Goal: Information Seeking & Learning: Learn about a topic

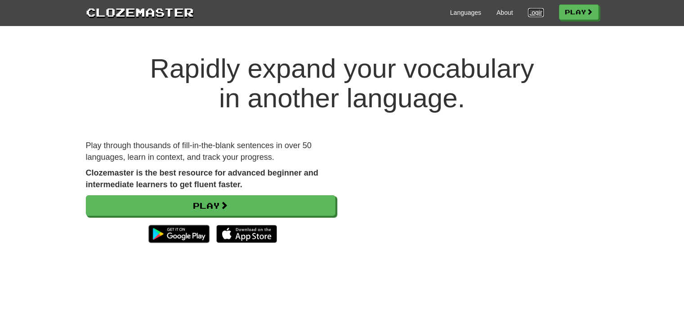
click at [531, 15] on link "Login" at bounding box center [535, 12] width 15 height 9
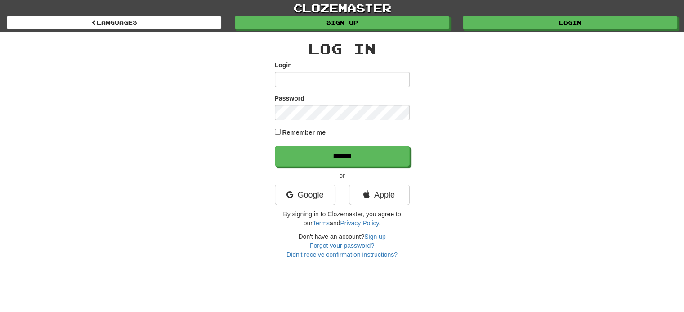
click at [315, 181] on div "Log In Login Password Remember me ****** or Google Apple By signing in to Cloze…" at bounding box center [342, 150] width 135 height 218
click at [309, 193] on link "Google" at bounding box center [305, 195] width 61 height 21
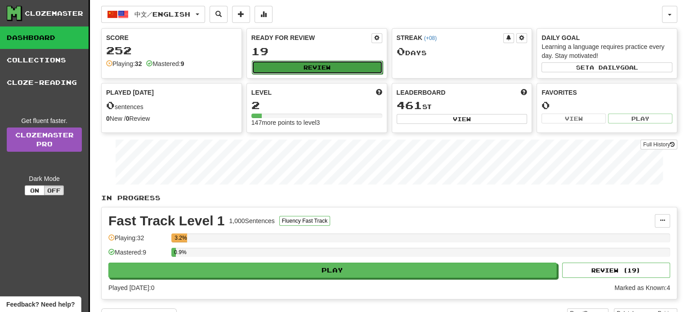
click at [328, 67] on button "Review" at bounding box center [317, 67] width 131 height 13
select select "**"
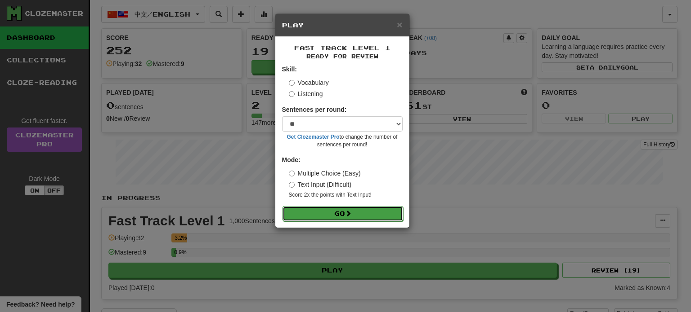
click at [363, 219] on button "Go" at bounding box center [342, 213] width 120 height 15
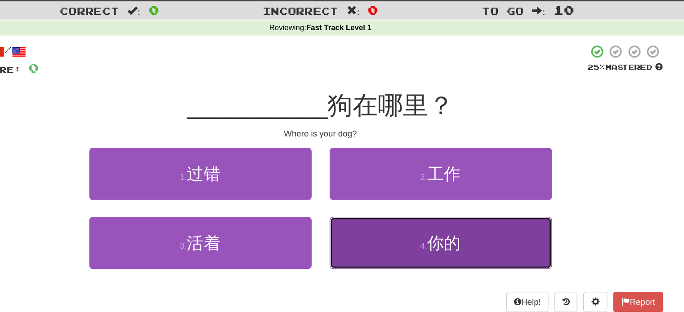
click at [416, 209] on button "4 . 你的" at bounding box center [432, 203] width 166 height 39
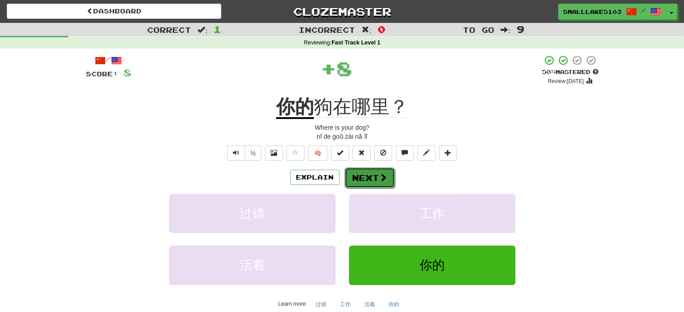
click at [362, 179] on button "Next" at bounding box center [369, 178] width 50 height 21
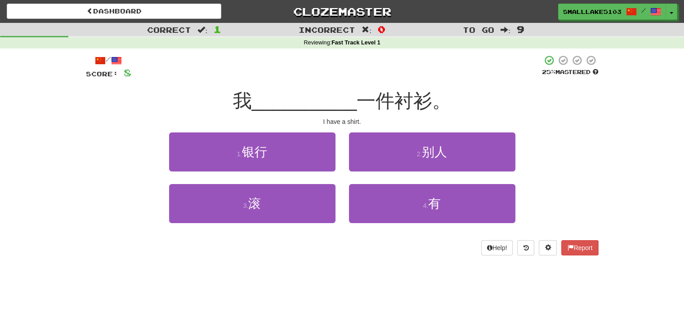
scroll to position [2, 0]
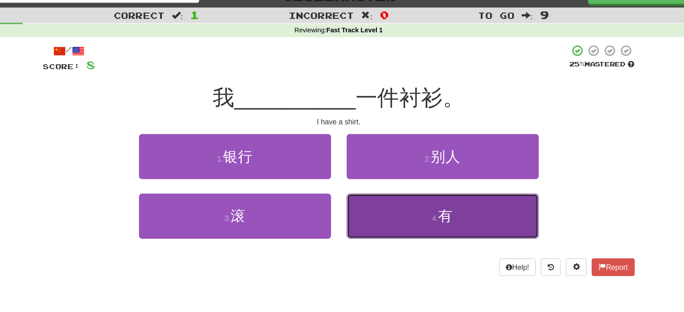
click at [413, 205] on button "4 . 有" at bounding box center [432, 202] width 166 height 39
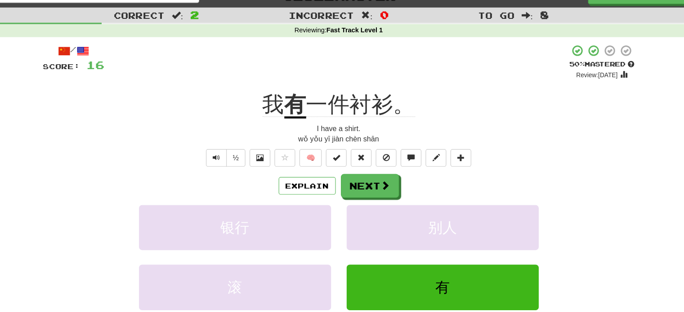
click at [312, 183] on div "Explain Next" at bounding box center [342, 175] width 512 height 21
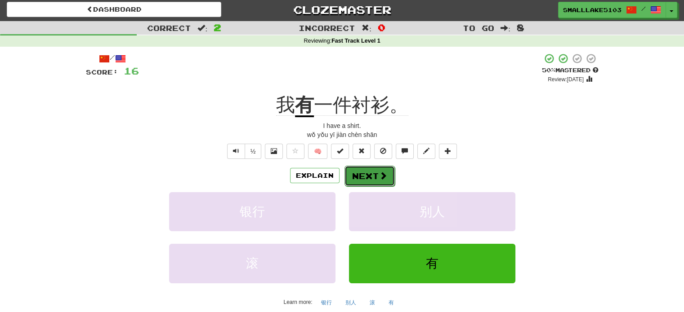
click at [378, 170] on button "Next" at bounding box center [369, 176] width 50 height 21
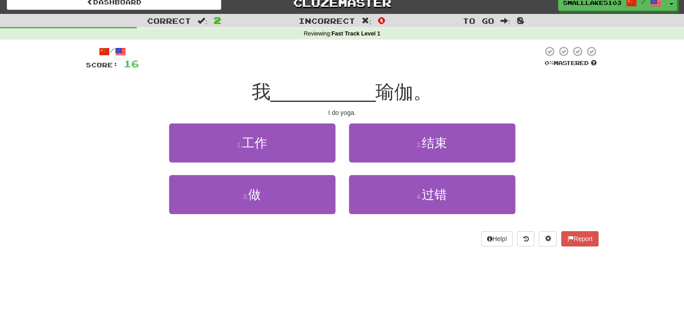
scroll to position [0, 0]
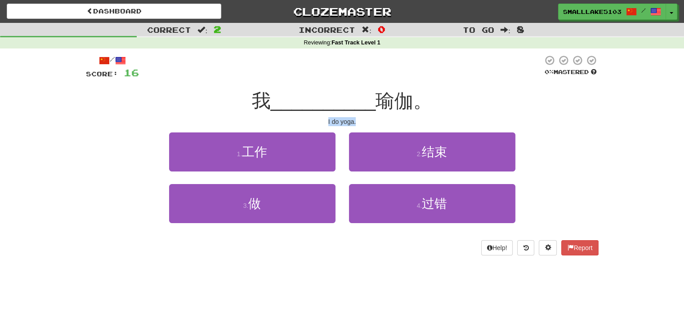
drag, startPoint x: 327, startPoint y: 120, endPoint x: 358, endPoint y: 122, distance: 31.5
click at [358, 122] on div "I do yoga." at bounding box center [342, 121] width 512 height 9
copy div "I do yoga."
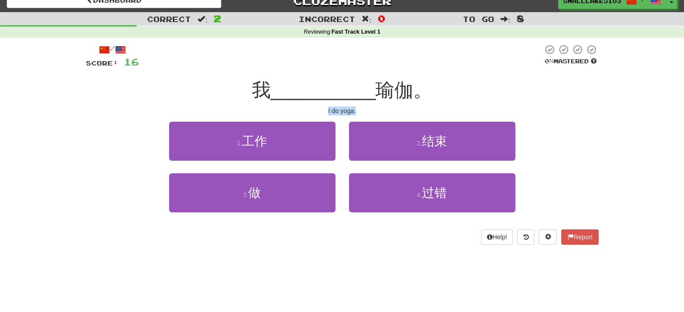
scroll to position [12, 0]
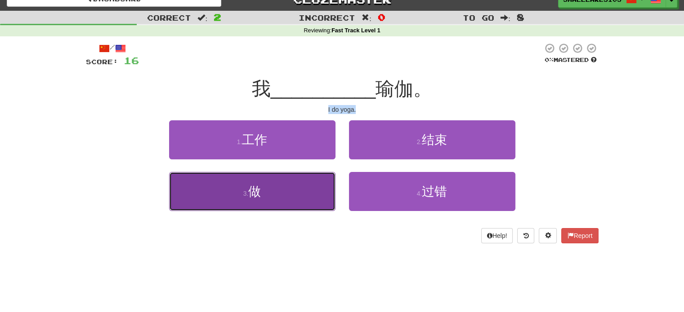
click at [280, 200] on button "3 . 做" at bounding box center [252, 191] width 166 height 39
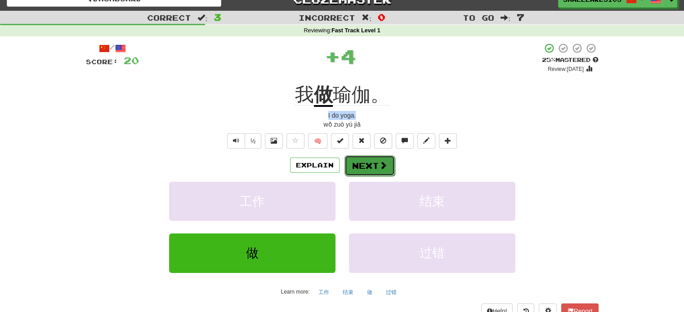
click at [365, 169] on button "Next" at bounding box center [369, 166] width 50 height 21
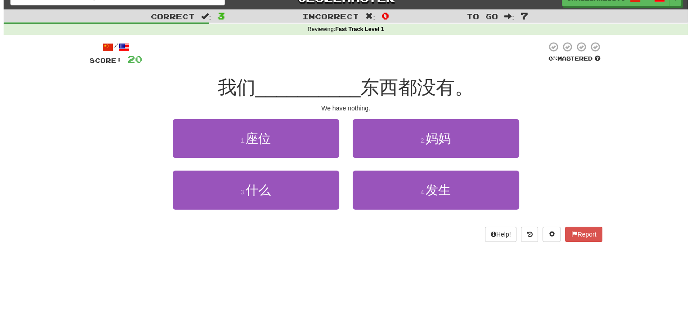
scroll to position [14, 0]
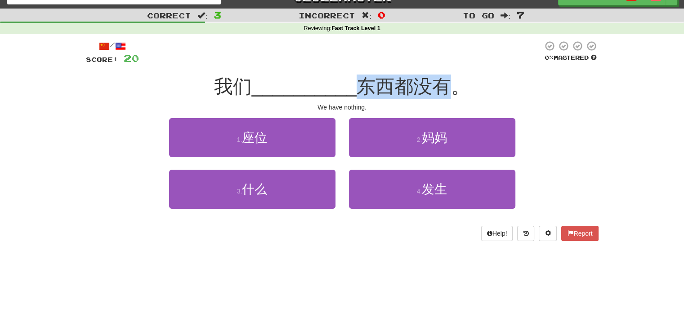
drag, startPoint x: 357, startPoint y: 83, endPoint x: 456, endPoint y: 82, distance: 98.9
click at [456, 82] on span "东西都没有。" at bounding box center [412, 86] width 113 height 21
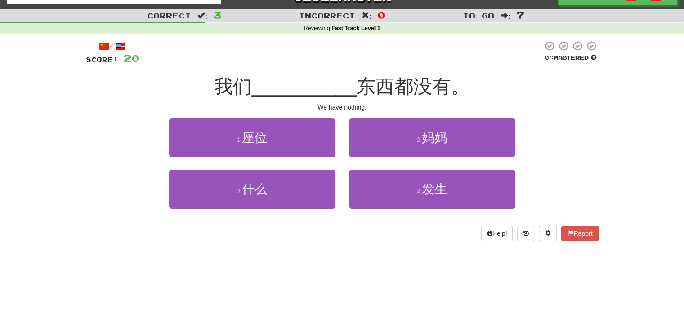
click at [463, 93] on span "东西都没有。" at bounding box center [412, 86] width 113 height 21
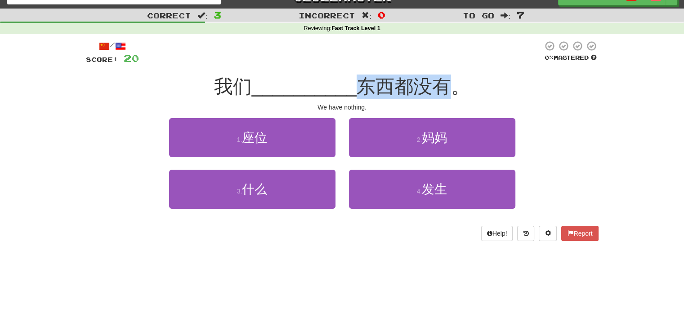
drag, startPoint x: 361, startPoint y: 89, endPoint x: 448, endPoint y: 94, distance: 87.3
click at [448, 94] on span "东西都没有。" at bounding box center [412, 86] width 113 height 21
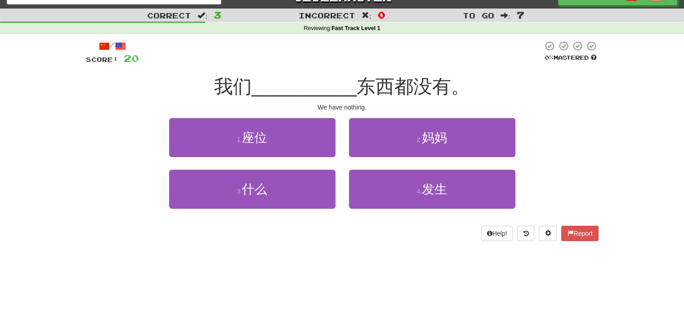
click at [599, 102] on div "/ Score: 20 0 % Mastered 我们 __________ 东西都没有。 We have nothing. 1 . 座位 2 . 妈妈 3 …" at bounding box center [342, 144] width 526 height 220
drag, startPoint x: 243, startPoint y: 134, endPoint x: 426, endPoint y: 75, distance: 192.2
click at [426, 75] on div "/ Score: 20 0 % Mastered 我们 __________ 东西都没有。 We have nothing. 1 . 座位 2 . 妈妈 3 …" at bounding box center [342, 140] width 512 height 201
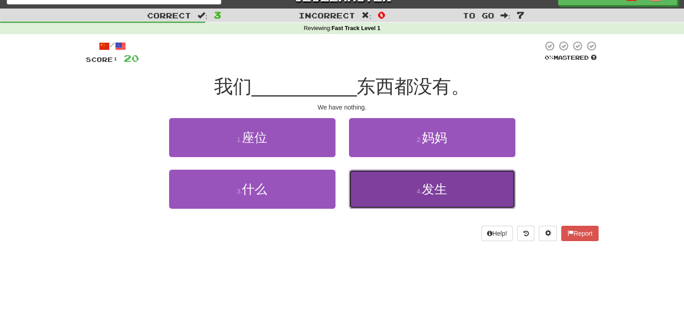
click at [444, 189] on span "发生" at bounding box center [434, 190] width 25 height 14
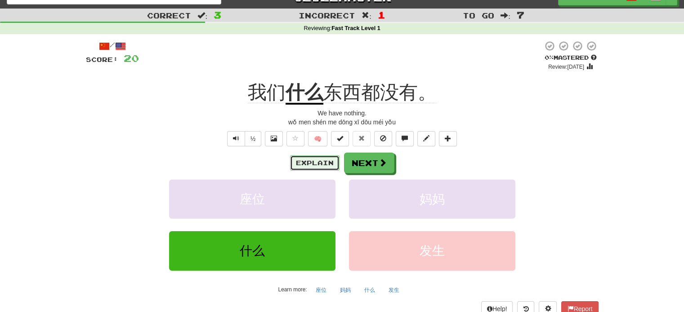
click at [314, 158] on button "Explain" at bounding box center [314, 163] width 49 height 15
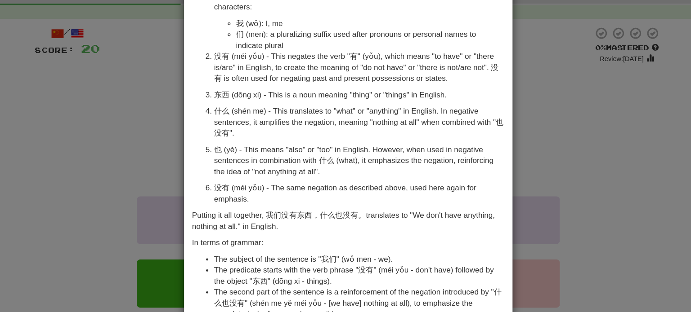
scroll to position [56, 0]
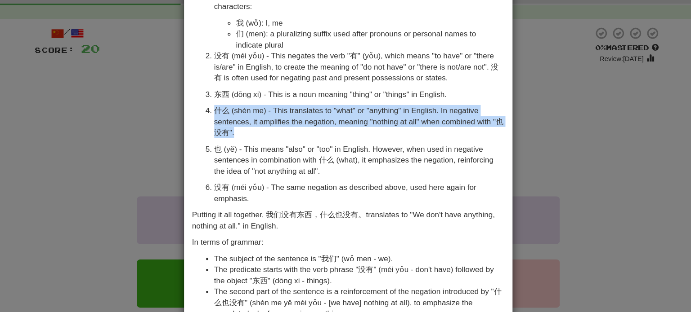
drag, startPoint x: 230, startPoint y: 108, endPoint x: 252, endPoint y: 128, distance: 29.9
click at [252, 128] on p "什么 (shén me) - This translates to "what" or "anything" in English. In negative …" at bounding box center [350, 118] width 237 height 27
copy p "什么 (shén me) - This translates to "what" or "anything" in English. In negative …"
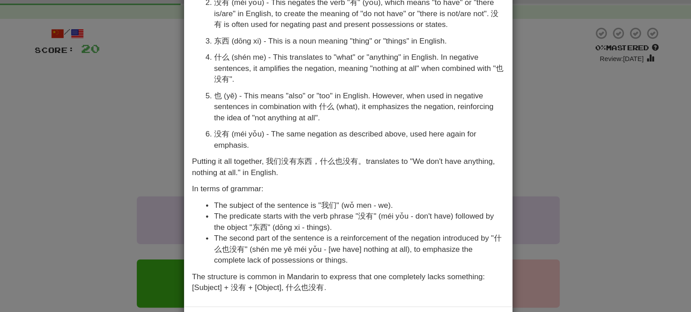
click at [245, 192] on li "The predicate starts with the verb phrase "没有" (méi yǒu - don't have) followed …" at bounding box center [350, 201] width 237 height 18
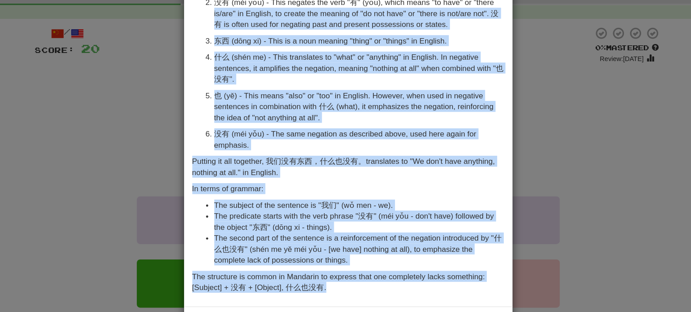
drag, startPoint x: 325, startPoint y: 256, endPoint x: 214, endPoint y: 31, distance: 250.1
click at [214, 31] on div "The Mandarin Chinese sentence "我们没有东西，什么也没有。" can be broken down and explained …" at bounding box center [342, 104] width 269 height 333
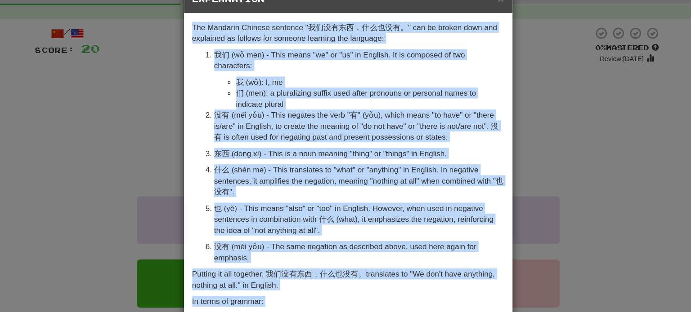
scroll to position [14, 0]
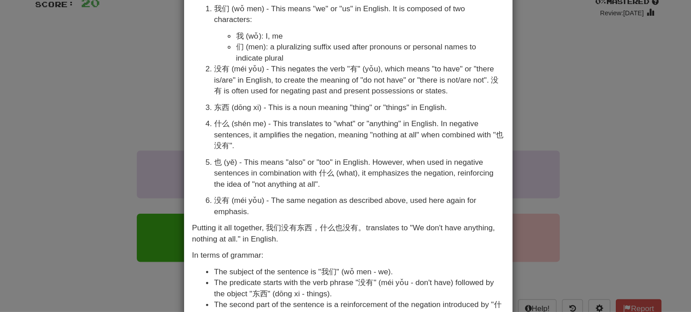
drag, startPoint x: 209, startPoint y: 38, endPoint x: 235, endPoint y: 325, distance: 288.0
click at [235, 312] on html "Dashboard Clozemaster SmallLake5103 / Toggle Dropdown Dashboard Leaderboard Act…" at bounding box center [345, 317] width 691 height 663
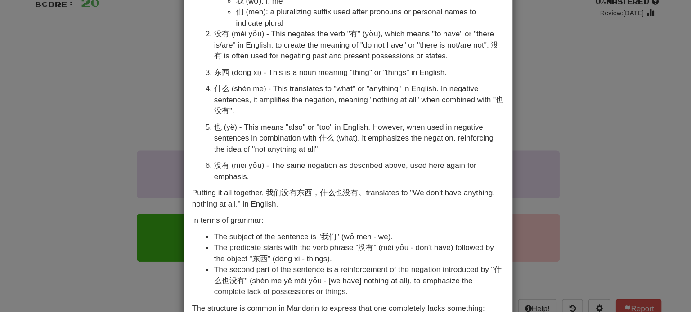
click at [132, 210] on div "× Explanation The Mandarin Chinese sentence "我们没有东西，什么也没有。" can be broken down …" at bounding box center [345, 156] width 691 height 312
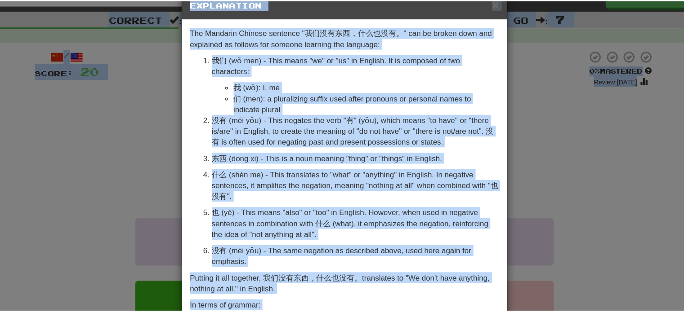
scroll to position [0, 0]
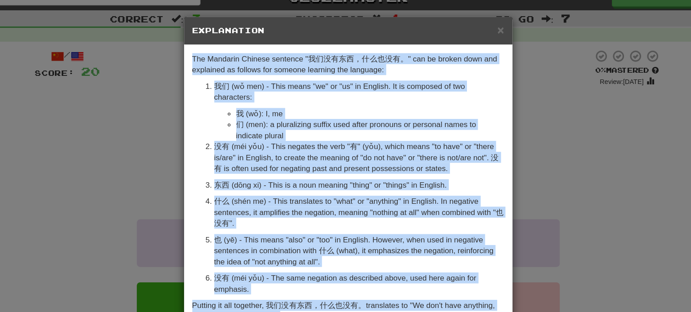
drag, startPoint x: 327, startPoint y: 256, endPoint x: 211, endPoint y: 42, distance: 243.8
click at [211, 42] on div "The Mandarin Chinese sentence "我们没有东西，什么也没有。" can be broken down and explained …" at bounding box center [342, 203] width 269 height 333
copy div "The Mandarin Chinese sentence "我们没有东西，什么也没有。" can be broken down and explained …"
click at [464, 23] on span "×" at bounding box center [466, 24] width 5 height 10
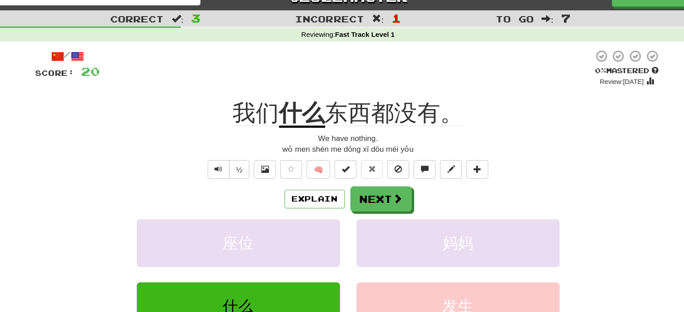
scroll to position [14, 0]
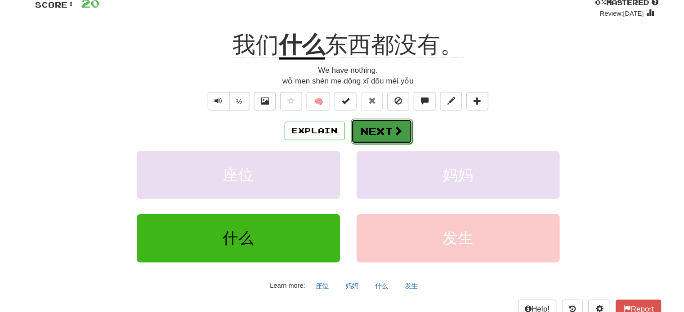
click at [370, 167] on button "Next" at bounding box center [369, 163] width 50 height 21
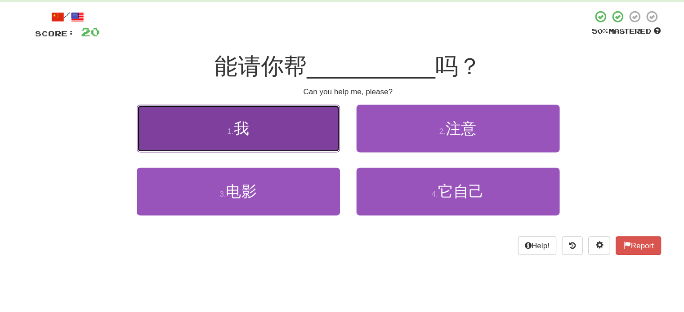
click at [293, 123] on button "1 . 我" at bounding box center [252, 137] width 166 height 39
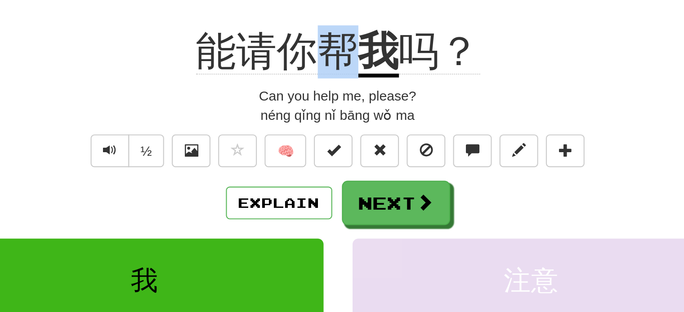
drag, startPoint x: 326, startPoint y: 94, endPoint x: 348, endPoint y: 95, distance: 22.5
click at [348, 95] on span "能请你帮" at bounding box center [314, 93] width 76 height 22
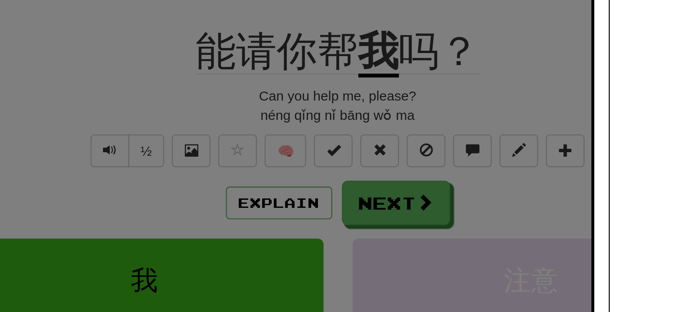
click at [405, 119] on div at bounding box center [342, 156] width 684 height 312
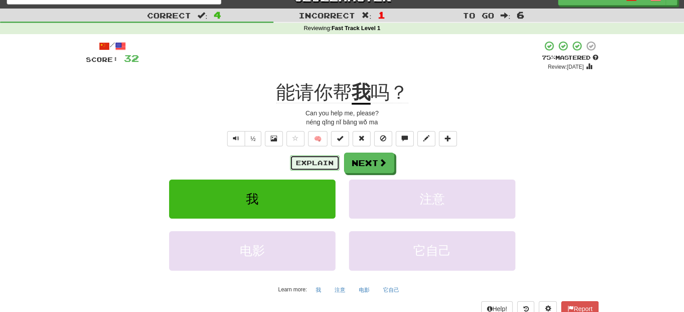
click at [328, 165] on button "Explain" at bounding box center [314, 163] width 49 height 15
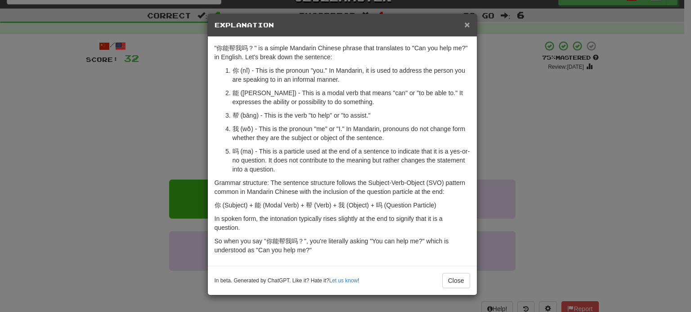
click at [466, 23] on span "×" at bounding box center [466, 24] width 5 height 10
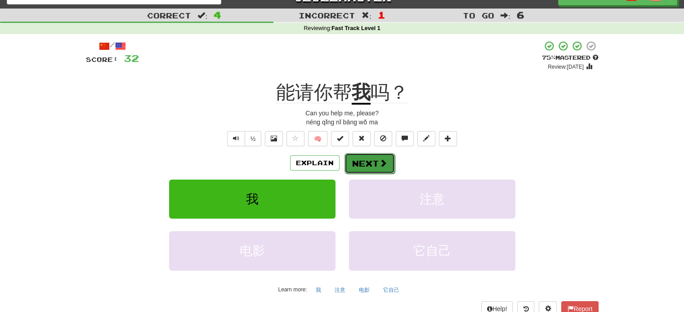
click at [377, 163] on button "Next" at bounding box center [369, 163] width 50 height 21
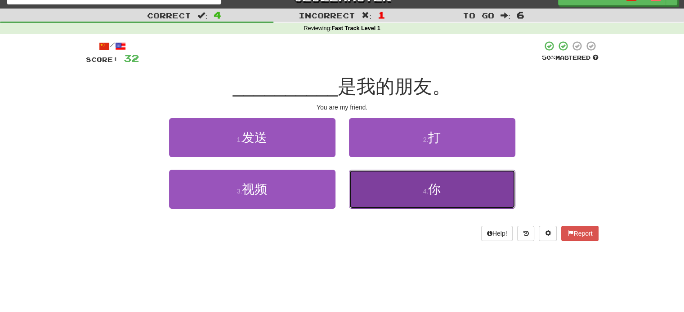
click at [390, 180] on button "4 . 你" at bounding box center [432, 189] width 166 height 39
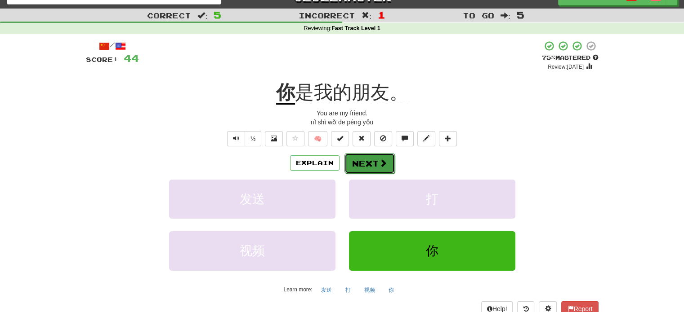
click at [370, 169] on button "Next" at bounding box center [369, 163] width 50 height 21
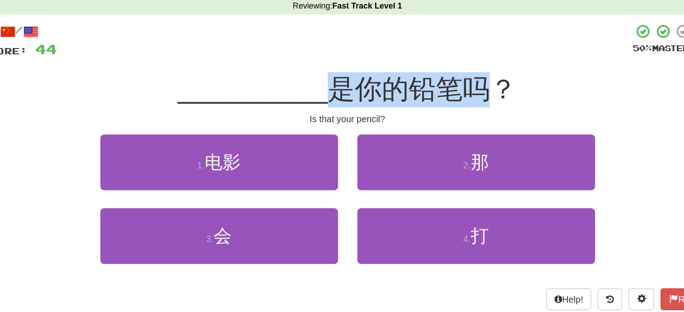
drag, startPoint x: 330, startPoint y: 81, endPoint x: 436, endPoint y: 95, distance: 107.0
click at [436, 95] on span "是你的铅笔吗？" at bounding box center [394, 86] width 132 height 21
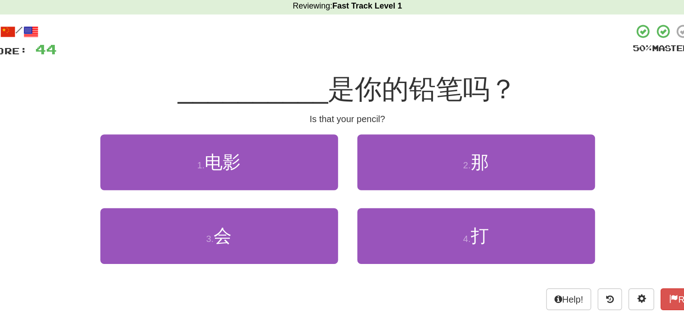
click at [501, 73] on div "/ Score: 44 50 % Mastered __________ 是你的铅笔吗？ Is that your pencil? 1 . 电影 2 . 那 …" at bounding box center [342, 140] width 512 height 201
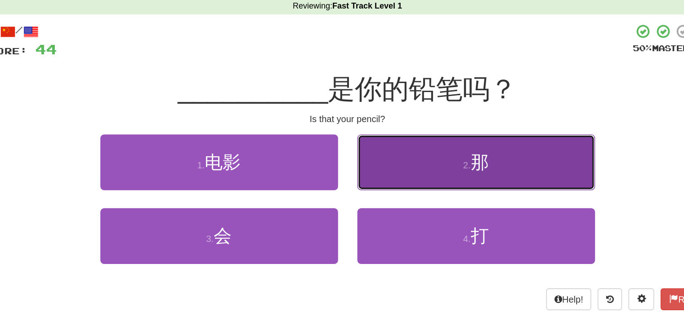
click at [419, 137] on button "2 . 那" at bounding box center [432, 137] width 166 height 39
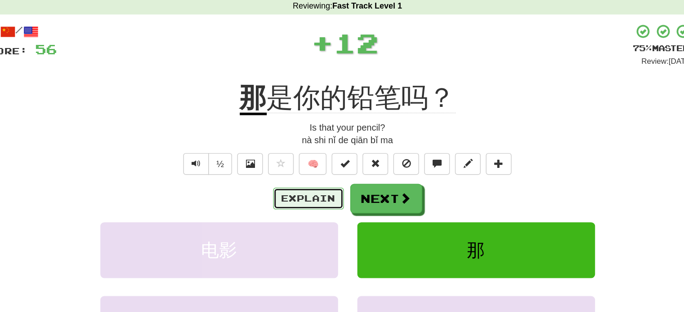
click at [329, 160] on button "Explain" at bounding box center [314, 163] width 49 height 15
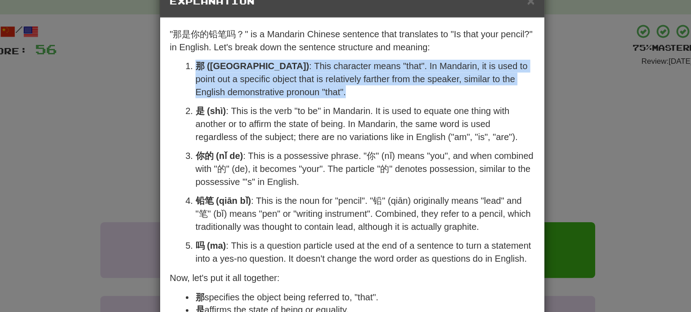
drag, startPoint x: 274, startPoint y: 89, endPoint x: 228, endPoint y: 68, distance: 49.7
click at [236, 68] on li "那 (nà) : This character means "that". In Mandarin, it is used to point out a sp…" at bounding box center [354, 79] width 237 height 27
copy p "那 (nà) : This character means "that". In Mandarin, it is used to point out a sp…"
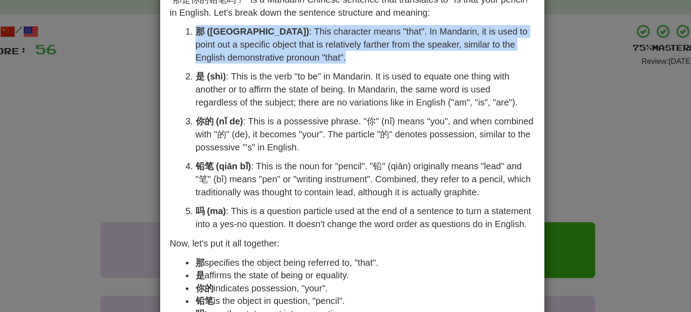
scroll to position [27, 0]
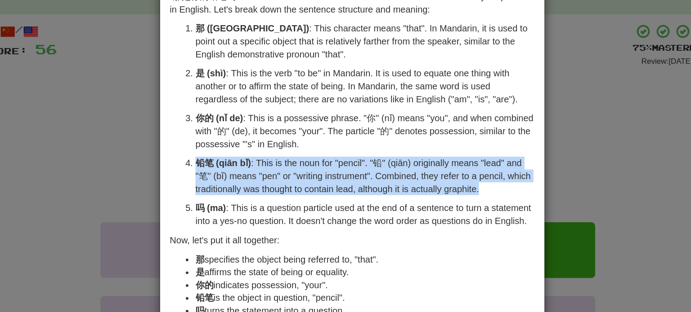
drag, startPoint x: 232, startPoint y: 135, endPoint x: 433, endPoint y: 163, distance: 203.3
click at [433, 163] on ol "那 (nà) : This character means "that". In Mandarin, it is used to point out a sp…" at bounding box center [345, 112] width 255 height 144
copy ol "铅笔 (qiān bǐ) : This is the noun for "pencil". "铅" (qiān) originally means "lead…"
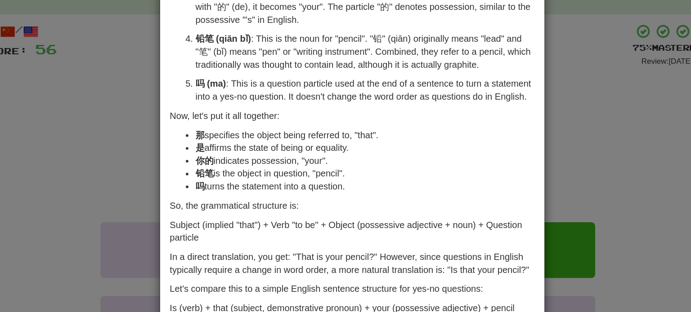
click at [309, 142] on li "铅笔 is the object in question, "pencil"." at bounding box center [354, 145] width 237 height 9
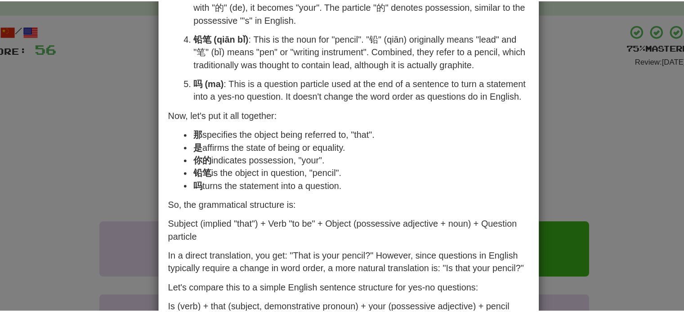
scroll to position [131, 0]
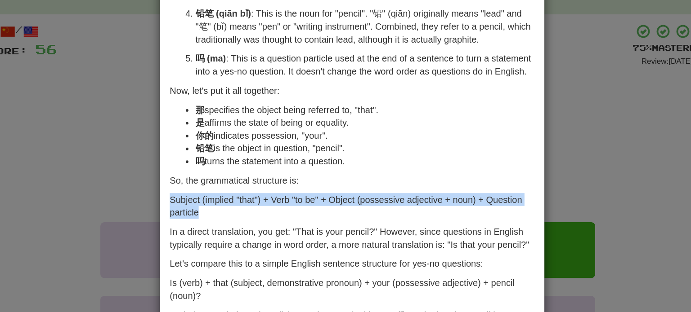
drag, startPoint x: 213, startPoint y: 160, endPoint x: 242, endPoint y: 172, distance: 31.5
click at [242, 172] on div ""那是你的铅笔吗？" is a Mandarin Chinese sentence that translates to "Is that your penc…" at bounding box center [345, 88] width 269 height 364
copy p "Subject (implied "that") + Verb "to be" + Object (possessive adjective + noun) …"
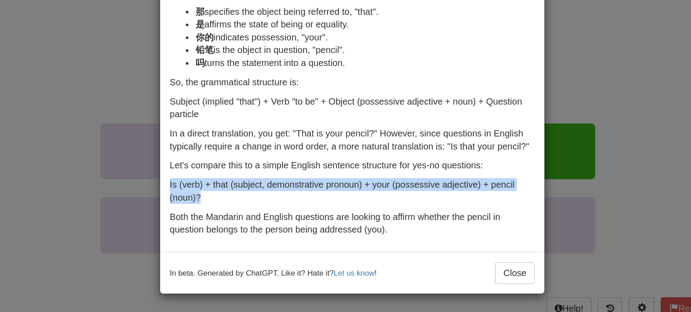
drag, startPoint x: 237, startPoint y: 231, endPoint x: 214, endPoint y: 221, distance: 24.7
click at [218, 221] on p "Is (verb) + that (subject, demonstrative pronoun) + your (possessive adjective)…" at bounding box center [345, 227] width 255 height 18
copy p "Is (verb) + that (subject, demonstrative pronoun) + your (possessive adjective)…"
click at [450, 286] on button "Close" at bounding box center [459, 284] width 28 height 15
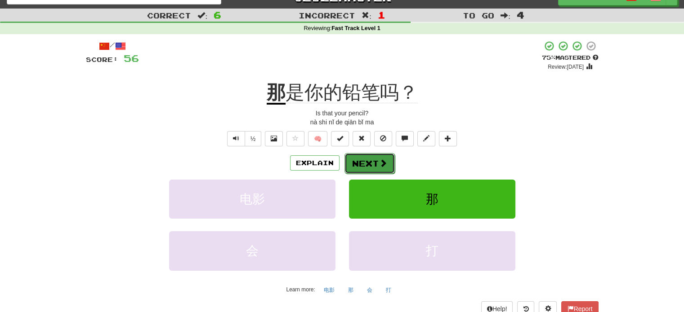
click at [379, 161] on span at bounding box center [383, 163] width 8 height 8
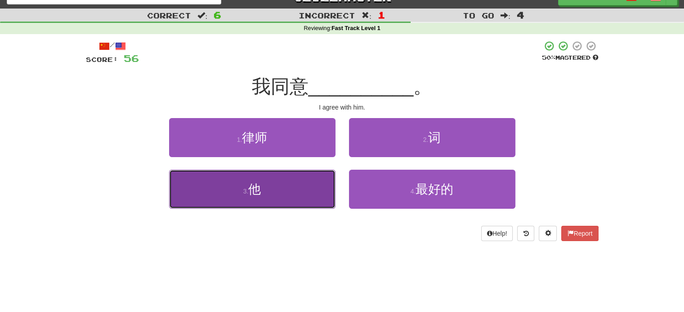
click at [274, 192] on button "3 . 他" at bounding box center [252, 189] width 166 height 39
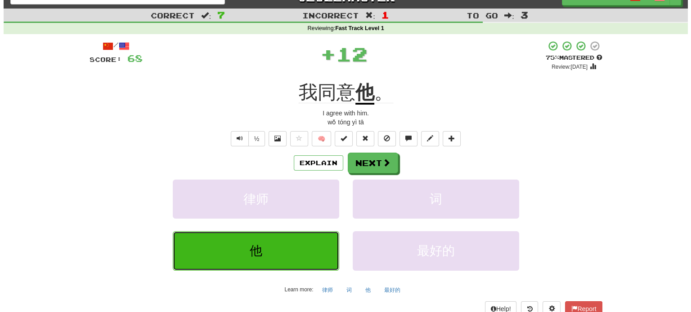
scroll to position [14, 0]
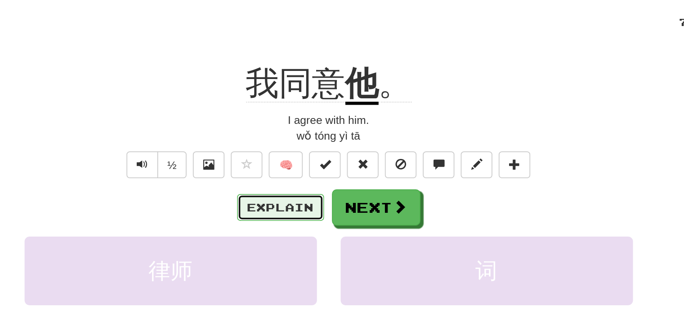
click at [307, 166] on button "Explain" at bounding box center [314, 163] width 49 height 15
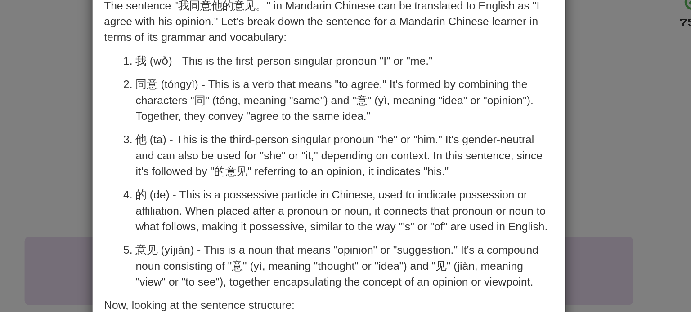
drag, startPoint x: 229, startPoint y: 92, endPoint x: 369, endPoint y: 109, distance: 140.9
drag, startPoint x: 369, startPoint y: 109, endPoint x: 364, endPoint y: 111, distance: 5.1
click at [364, 111] on p "同意 (tóngyì) - This is a verb that means "to agree." It's formed by combining th…" at bounding box center [350, 102] width 237 height 27
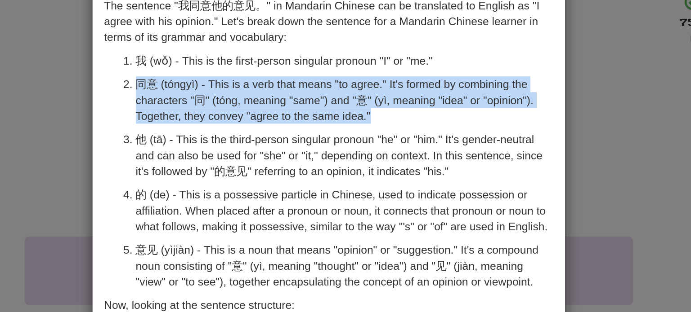
copy p "同意 (tóngyì) - This is a verb that means "to agree." It's formed by combining th…"
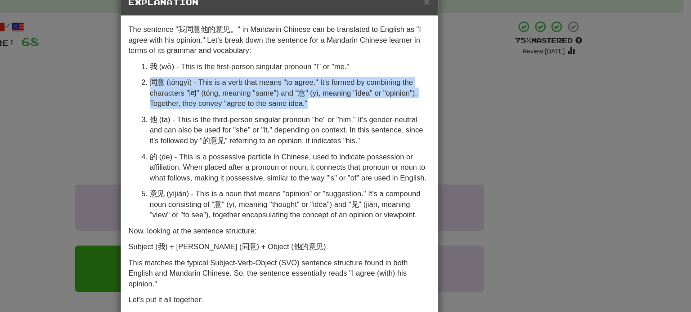
drag, startPoint x: 364, startPoint y: 111, endPoint x: 230, endPoint y: 92, distance: 135.2
click at [232, 92] on p "同意 (tóngyì) - This is a verb that means "to agree." It's formed by combining th…" at bounding box center [350, 102] width 237 height 27
copy p "同意 (tóngyì) - This is a verb that means "to agree." It's formed by combining th…"
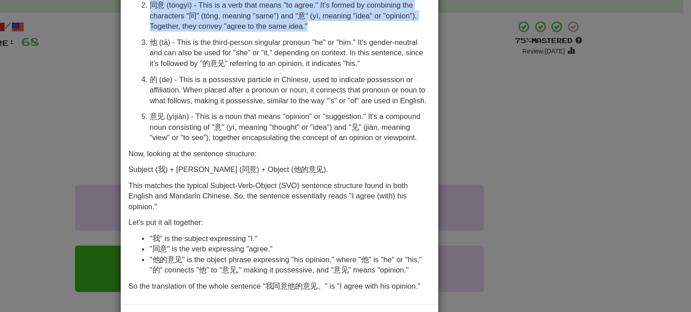
scroll to position [69, 0]
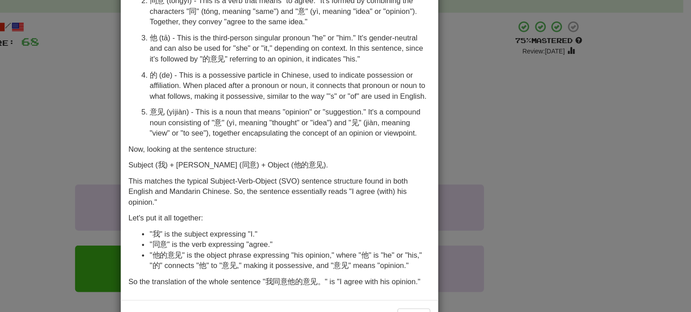
click at [358, 170] on div "The sentence "我同意他的意见。" in Mandarin Chinese can be translated to English as "I …" at bounding box center [342, 123] width 269 height 310
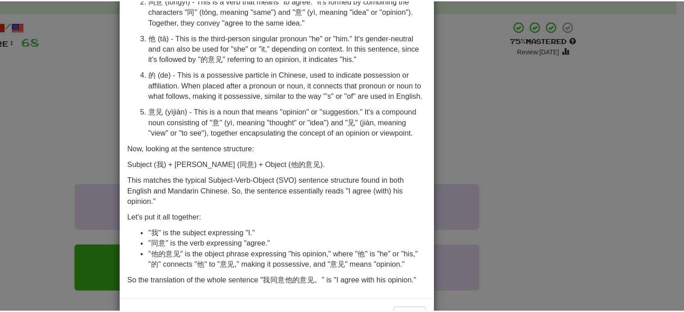
scroll to position [77, 0]
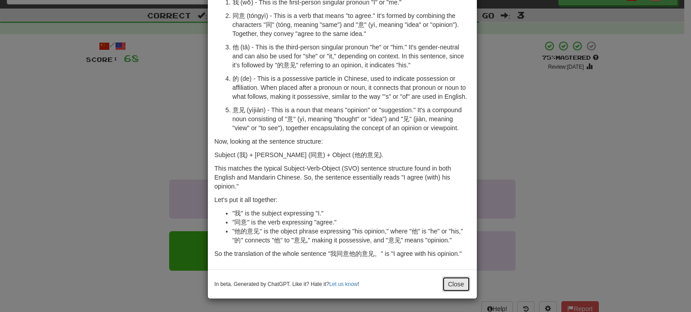
click at [457, 285] on button "Close" at bounding box center [456, 284] width 28 height 15
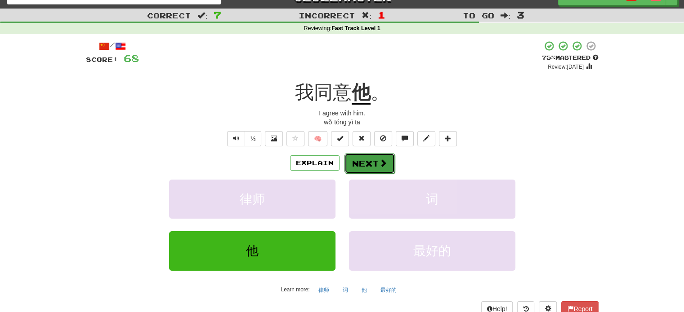
click at [354, 159] on button "Next" at bounding box center [369, 163] width 50 height 21
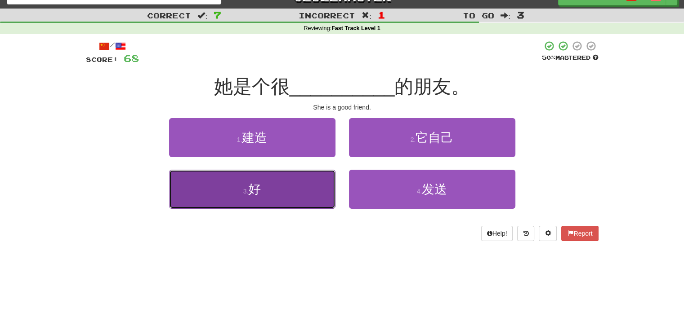
click at [236, 205] on button "3 . 好" at bounding box center [252, 189] width 166 height 39
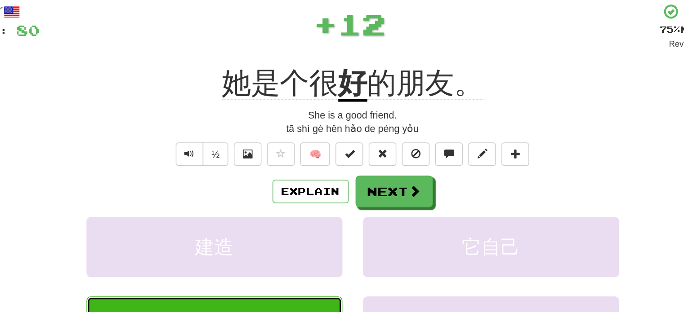
scroll to position [14, 0]
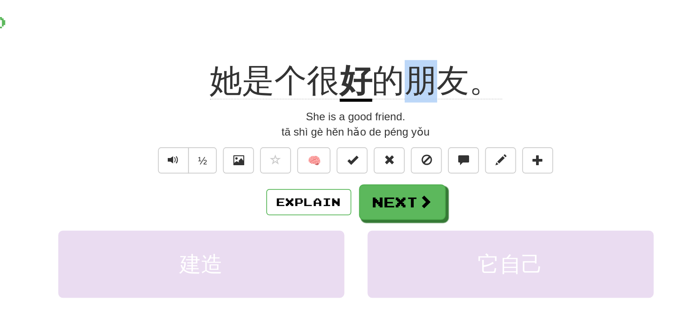
drag, startPoint x: 372, startPoint y: 85, endPoint x: 393, endPoint y: 86, distance: 20.8
click at [393, 86] on span "的朋友。" at bounding box center [390, 93] width 76 height 22
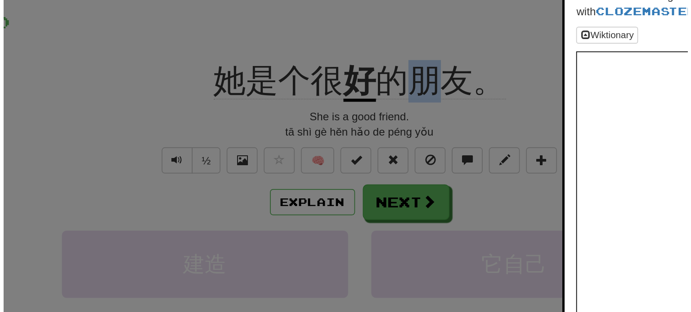
scroll to position [14, 0]
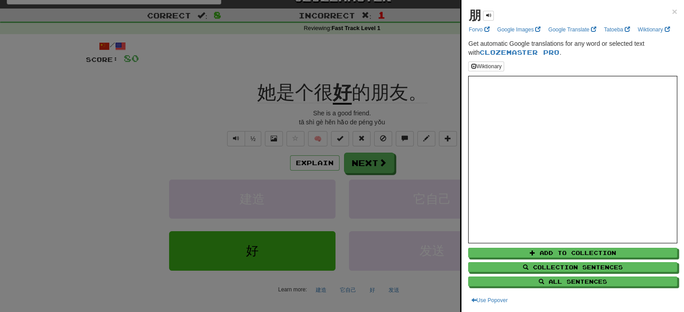
click at [424, 78] on div at bounding box center [342, 156] width 684 height 312
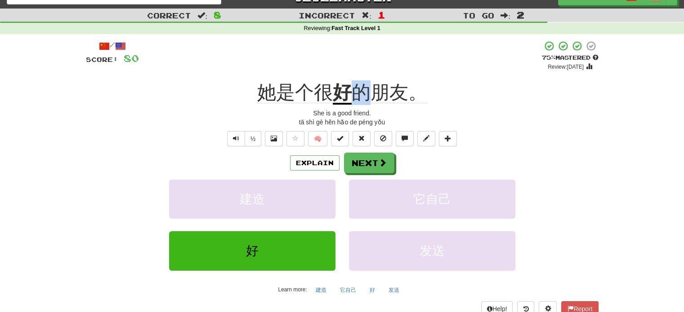
drag, startPoint x: 376, startPoint y: 97, endPoint x: 354, endPoint y: 99, distance: 22.2
click at [354, 99] on span "的朋友。" at bounding box center [390, 93] width 76 height 22
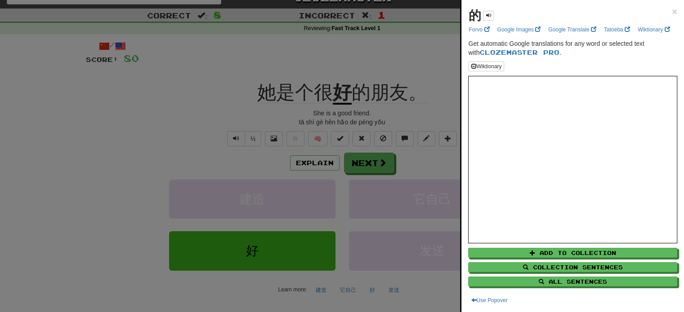
click at [433, 90] on div at bounding box center [342, 156] width 684 height 312
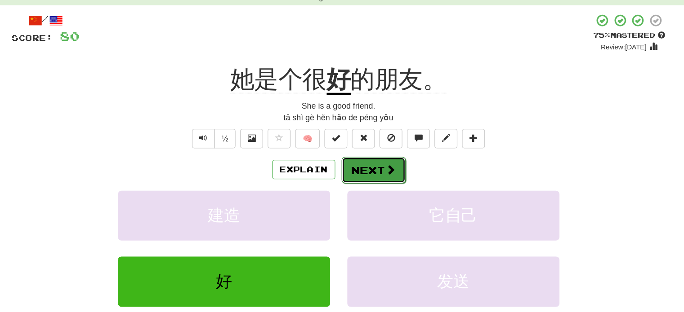
click at [356, 168] on button "Next" at bounding box center [369, 163] width 50 height 21
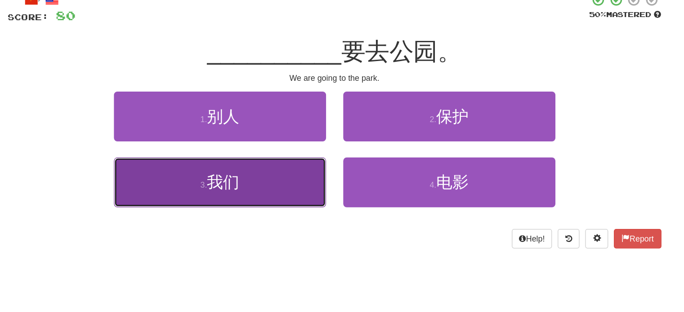
click at [290, 187] on button "3 . 我们" at bounding box center [252, 189] width 166 height 39
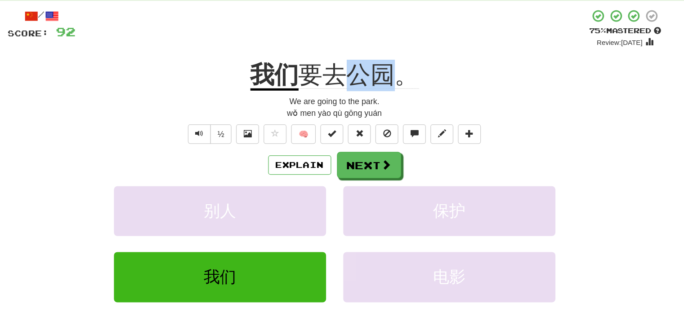
drag, startPoint x: 357, startPoint y: 79, endPoint x: 383, endPoint y: 83, distance: 25.9
click at [383, 83] on div "/ Score: 92 + 12 75 % Mastered Review: 2025-09-15 我们 要去公园。 We are going to the …" at bounding box center [342, 178] width 512 height 276
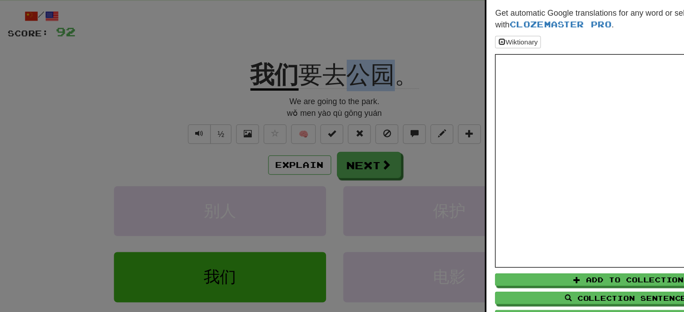
copy span "公园"
click at [404, 68] on div at bounding box center [342, 156] width 684 height 312
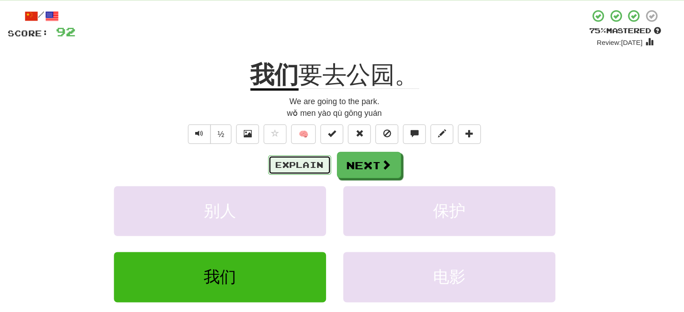
click at [319, 164] on button "Explain" at bounding box center [314, 163] width 49 height 15
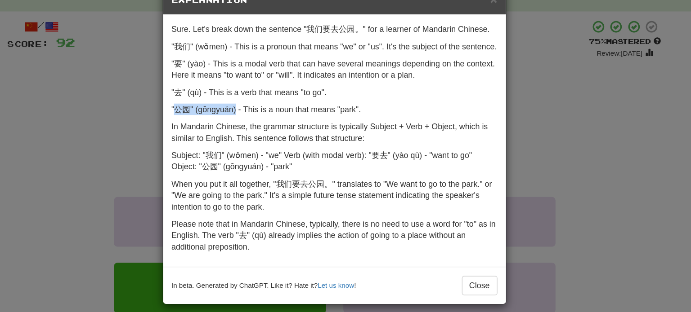
drag, startPoint x: 216, startPoint y: 108, endPoint x: 265, endPoint y: 111, distance: 49.1
click at [265, 111] on p ""公园" (gōngyuán) - This is a noun that means "park"." at bounding box center [341, 111] width 255 height 9
drag, startPoint x: 327, startPoint y: 110, endPoint x: 211, endPoint y: 110, distance: 115.5
click at [211, 110] on div "Sure. Let's break down the sentence "我们要去公园。" for a learner of Mandarin Chinese…" at bounding box center [342, 136] width 269 height 198
click at [452, 244] on button "Close" at bounding box center [456, 249] width 28 height 15
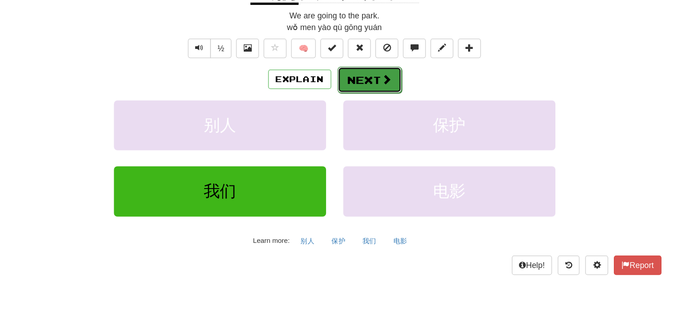
click at [375, 121] on button "Next" at bounding box center [369, 130] width 50 height 21
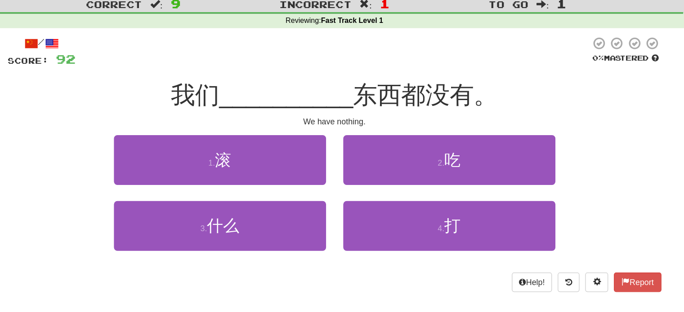
scroll to position [15, 0]
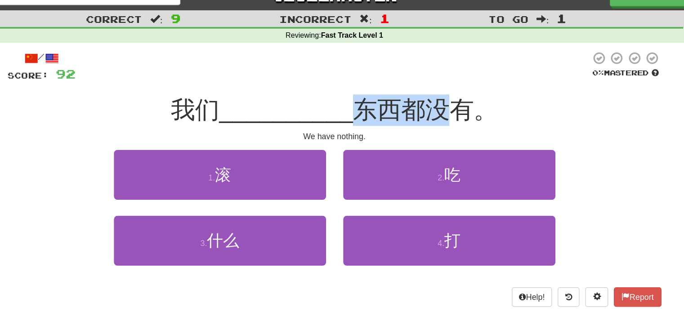
drag, startPoint x: 358, startPoint y: 88, endPoint x: 436, endPoint y: 91, distance: 78.3
click at [436, 91] on span "东西都没有。" at bounding box center [412, 86] width 113 height 21
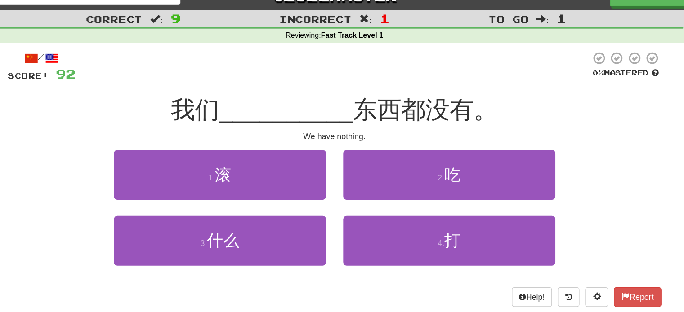
click at [472, 75] on div "我们 __________ 东西都没有。" at bounding box center [342, 86] width 512 height 25
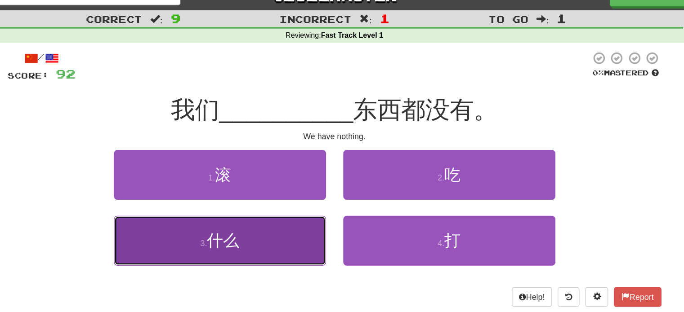
click at [270, 184] on button "3 . 什么" at bounding box center [252, 188] width 166 height 39
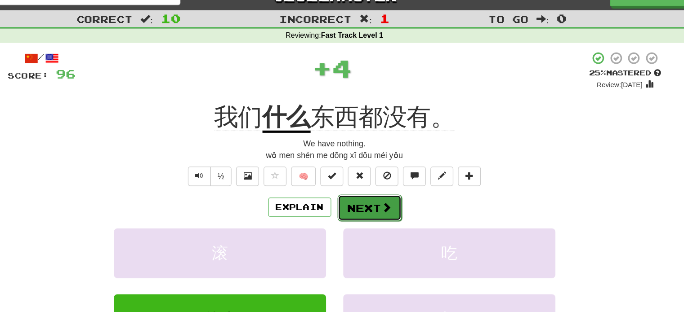
click at [373, 156] on button "Next" at bounding box center [369, 163] width 50 height 21
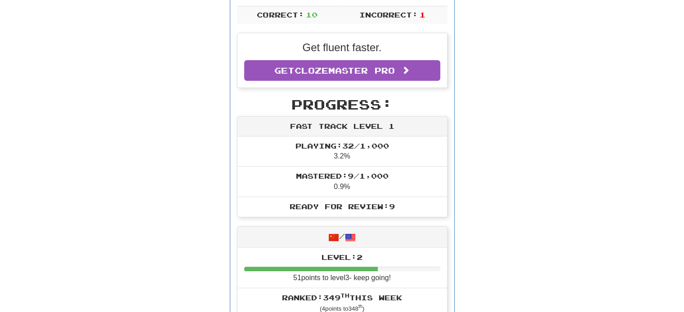
scroll to position [202, 0]
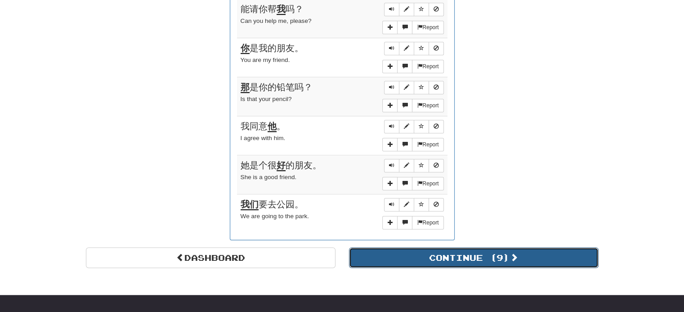
click at [407, 253] on button "Continue ( 9 )" at bounding box center [474, 258] width 250 height 21
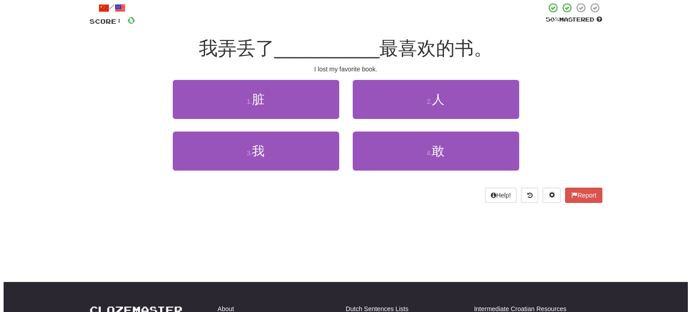
scroll to position [0, 0]
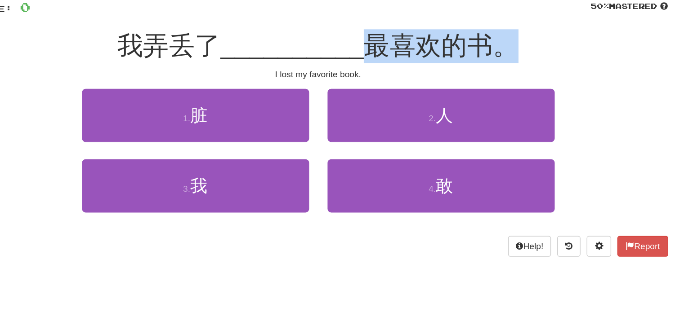
drag, startPoint x: 375, startPoint y: 98, endPoint x: 481, endPoint y: 109, distance: 106.6
click at [481, 109] on span "最喜欢的书。" at bounding box center [431, 100] width 113 height 21
click at [469, 106] on span "最喜欢的书。" at bounding box center [431, 100] width 113 height 21
drag, startPoint x: 469, startPoint y: 106, endPoint x: 419, endPoint y: 96, distance: 51.4
click at [419, 96] on span "最喜欢的书。" at bounding box center [431, 100] width 113 height 21
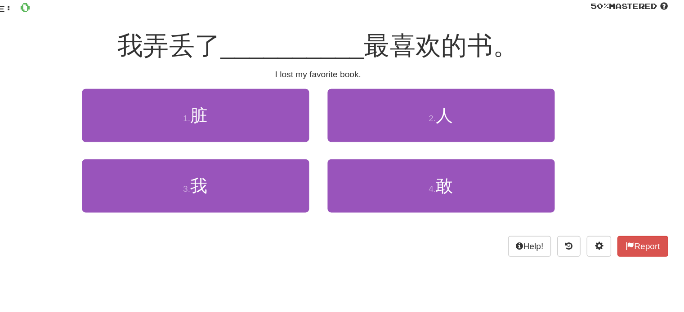
click at [368, 106] on span "__________" at bounding box center [323, 100] width 105 height 21
drag, startPoint x: 377, startPoint y: 103, endPoint x: 413, endPoint y: 107, distance: 36.2
click at [413, 107] on span "最喜欢的书。" at bounding box center [431, 100] width 113 height 21
click at [540, 134] on div "1 . 脏 2 . 人" at bounding box center [341, 159] width 539 height 52
drag, startPoint x: 307, startPoint y: 121, endPoint x: 376, endPoint y: 124, distance: 68.8
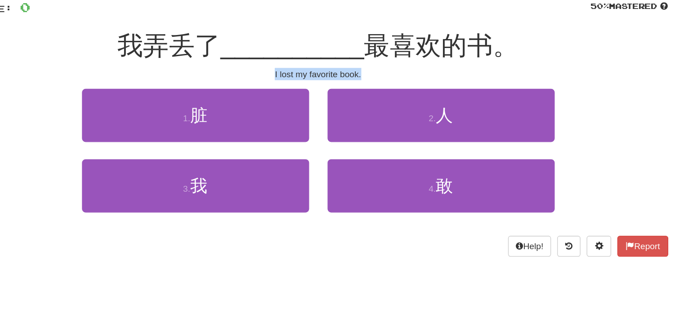
click at [376, 124] on div "I lost my favorite book." at bounding box center [342, 121] width 512 height 9
click at [437, 100] on span "最喜欢的书。" at bounding box center [431, 100] width 113 height 21
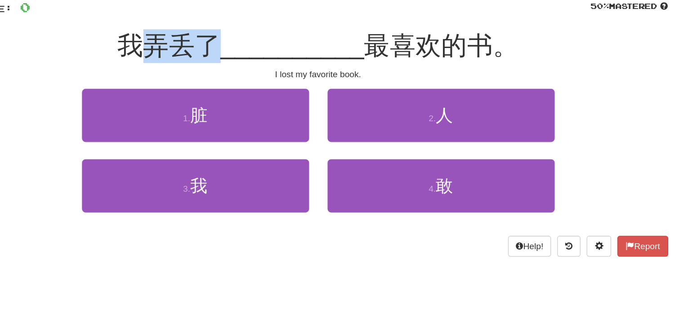
drag, startPoint x: 218, startPoint y: 103, endPoint x: 267, endPoint y: 106, distance: 49.1
click at [267, 106] on span "我弄丢了" at bounding box center [233, 100] width 76 height 21
click at [330, 96] on span "__________" at bounding box center [323, 100] width 105 height 21
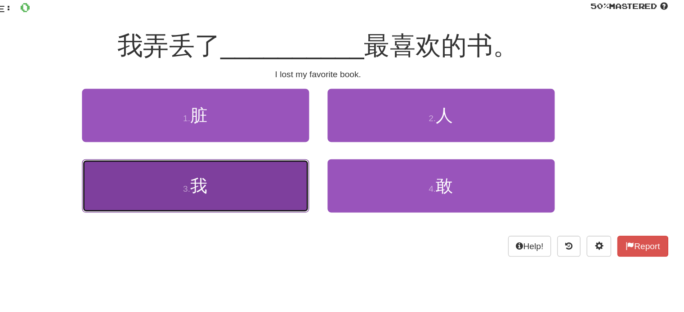
click at [278, 193] on button "3 . 我" at bounding box center [252, 203] width 166 height 39
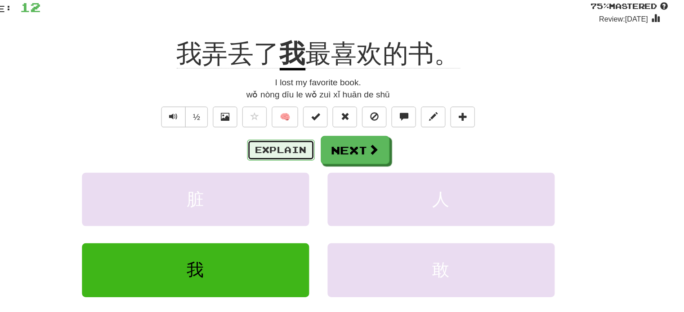
click at [316, 180] on button "Explain" at bounding box center [314, 177] width 49 height 15
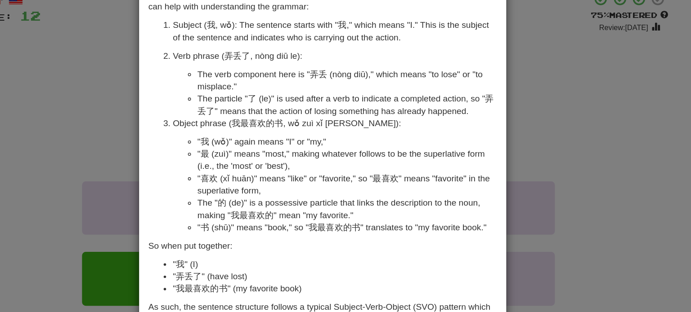
click at [517, 121] on div "× Explanation The sentence "我弄丢了我最喜欢的书。" in Mandarin Chinese translates to "I l…" at bounding box center [345, 156] width 691 height 312
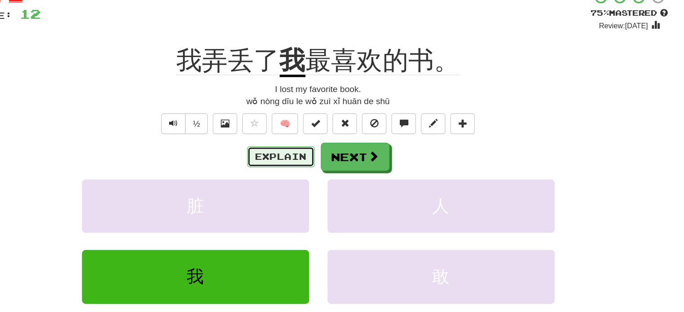
click at [318, 172] on button "Explain" at bounding box center [314, 177] width 49 height 15
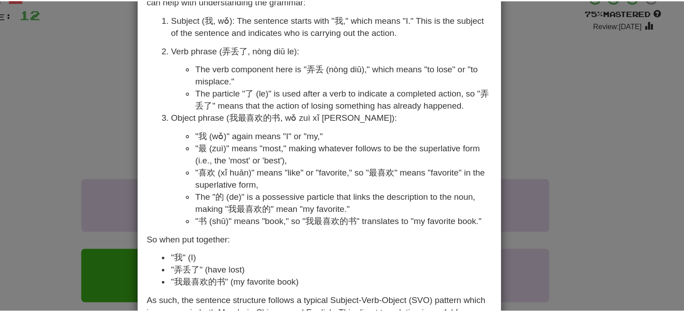
scroll to position [2, 0]
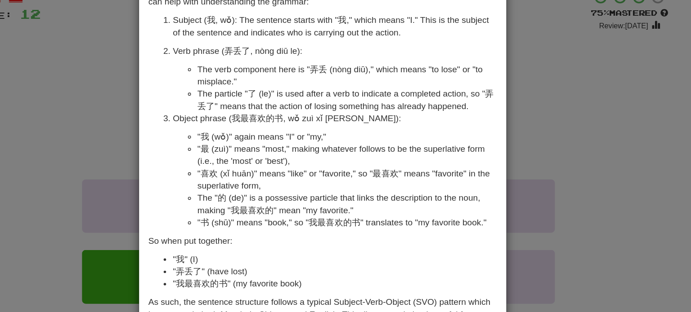
click at [503, 129] on div "× Explanation The sentence "我弄丢了我最喜欢的书。" in Mandarin Chinese translates to "I l…" at bounding box center [345, 156] width 691 height 312
